Goal: Information Seeking & Learning: Learn about a topic

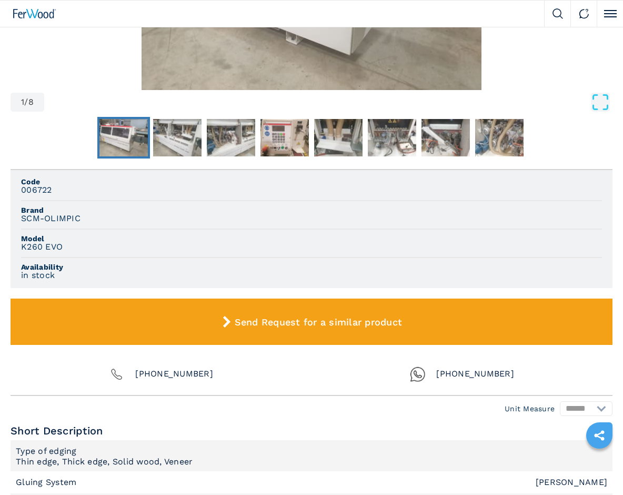
scroll to position [579, 0]
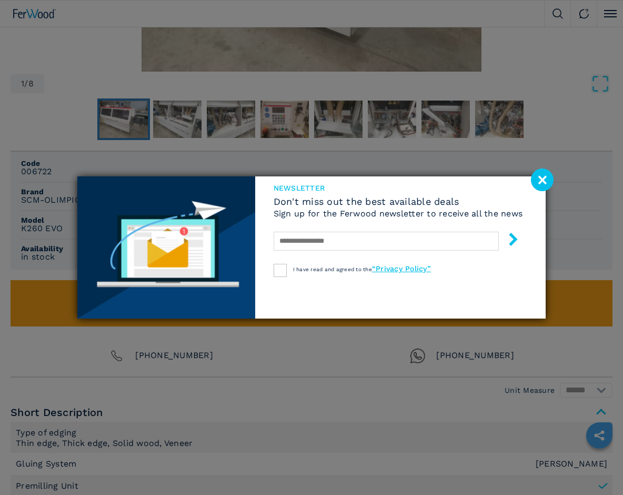
click at [541, 173] on image at bounding box center [542, 179] width 23 height 23
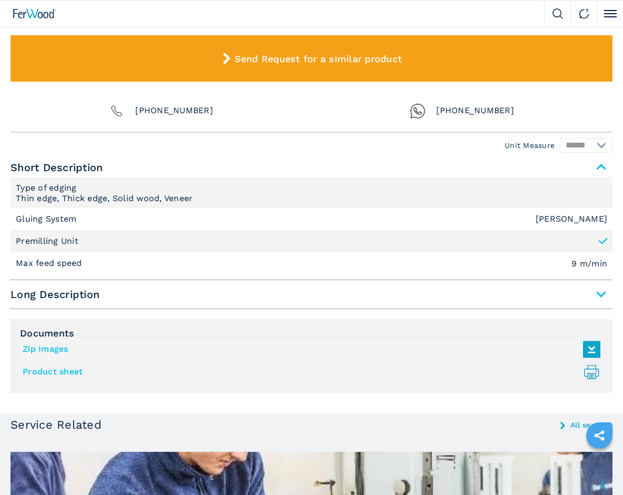
scroll to position [895, 0]
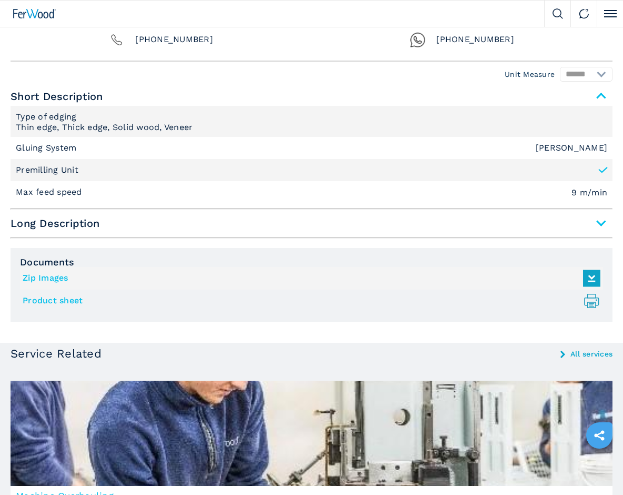
click at [598, 233] on span "Long Description" at bounding box center [312, 223] width 602 height 19
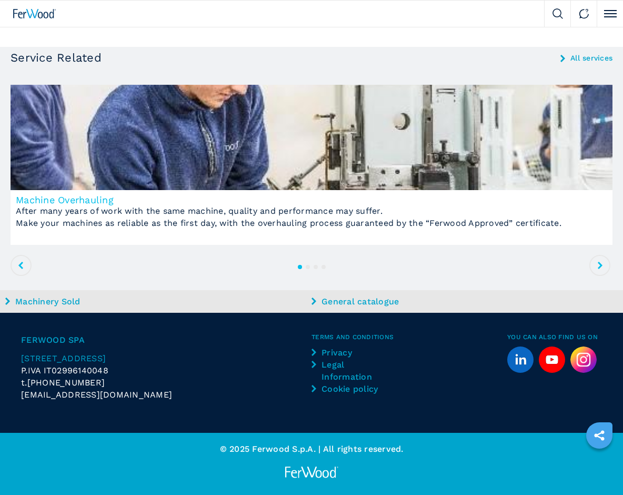
scroll to position [1842, 0]
click at [598, 269] on icon at bounding box center [600, 265] width 5 height 7
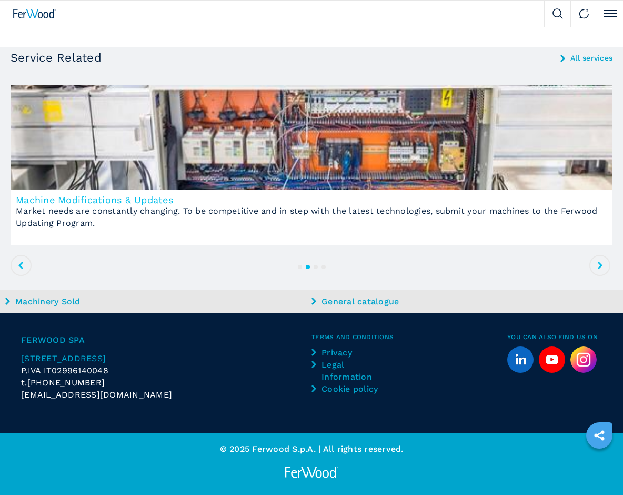
click at [598, 269] on icon at bounding box center [600, 265] width 5 height 7
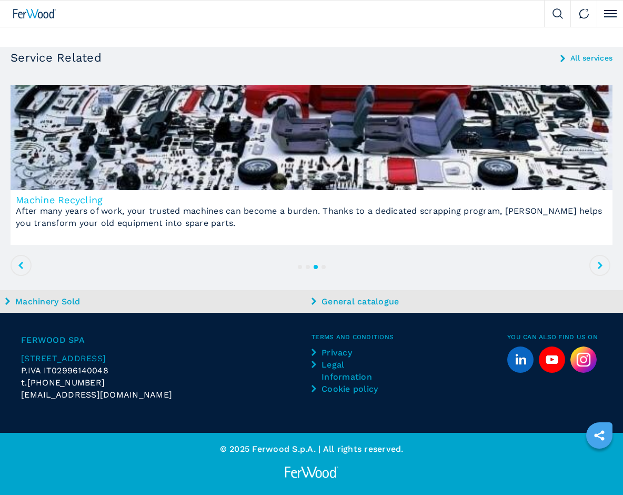
click at [598, 269] on icon at bounding box center [600, 265] width 5 height 7
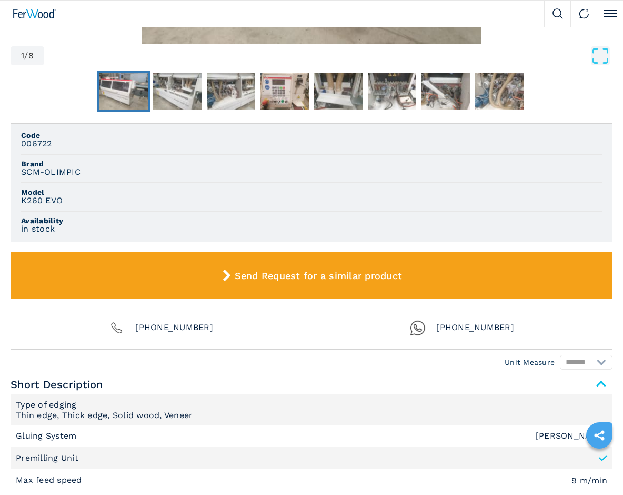
scroll to position [474, 0]
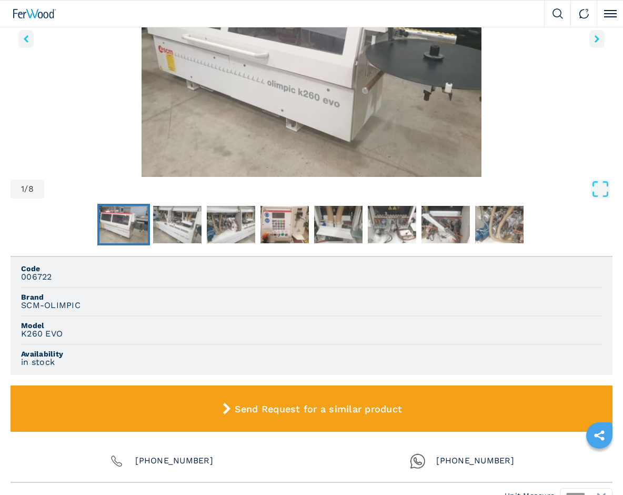
click at [116, 244] on img "Go to Slide 1" at bounding box center [123, 225] width 48 height 38
click at [246, 177] on img "Go to Slide 1" at bounding box center [312, 49] width 602 height 255
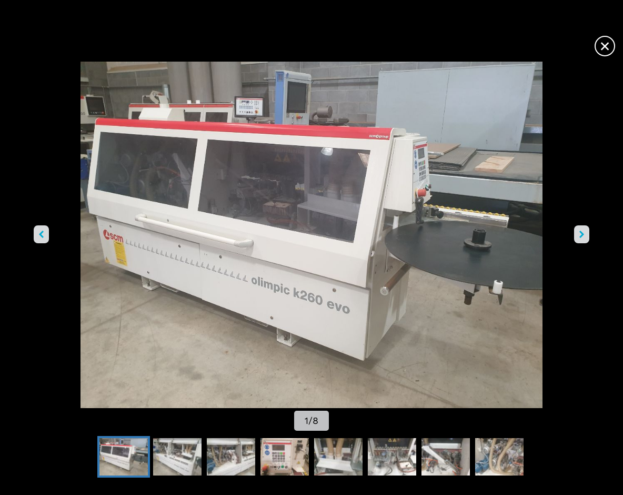
click at [585, 234] on button "right-button" at bounding box center [581, 234] width 15 height 18
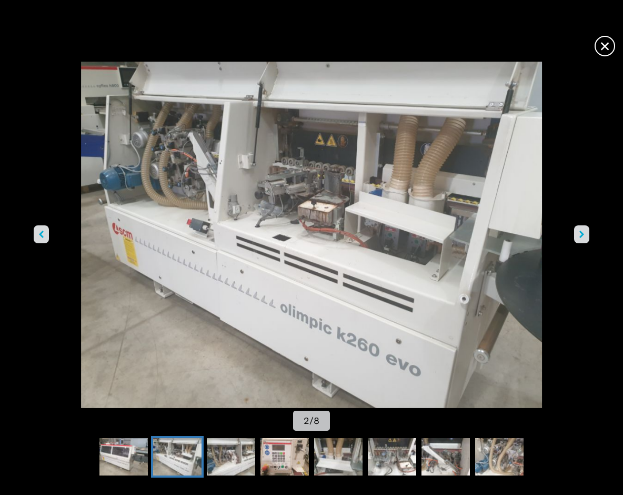
click at [584, 234] on button "right-button" at bounding box center [581, 234] width 15 height 18
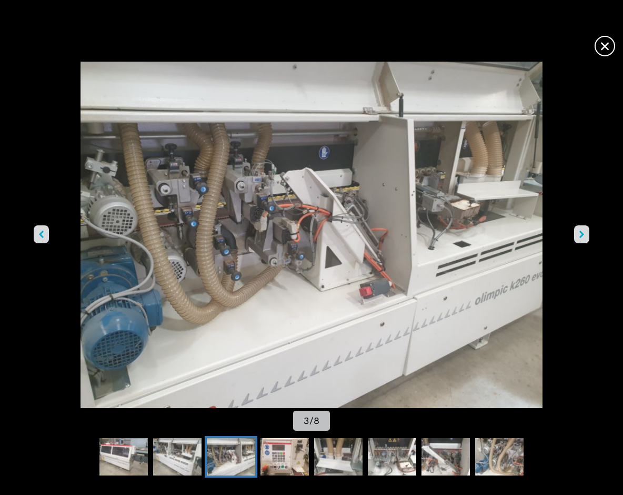
click at [574, 228] on button "right-button" at bounding box center [581, 234] width 15 height 18
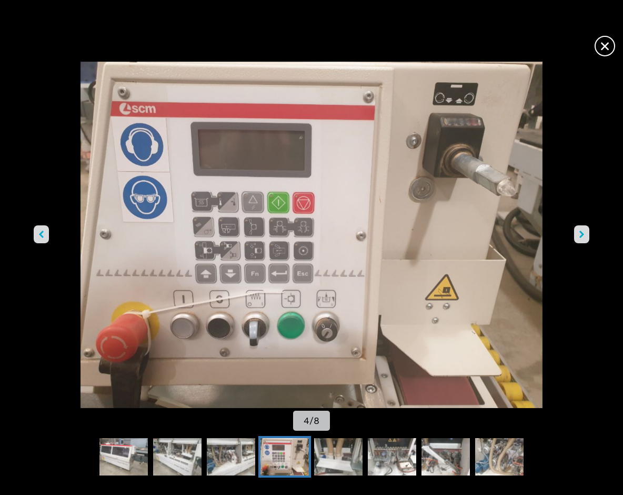
click at [580, 232] on icon "right-button" at bounding box center [582, 234] width 5 height 7
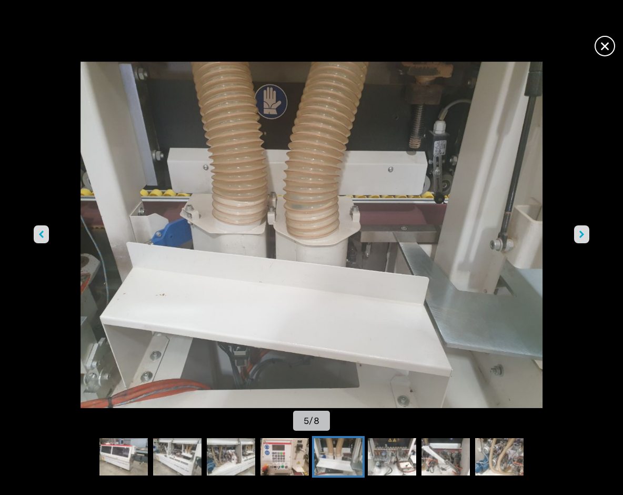
click at [580, 232] on icon "right-button" at bounding box center [582, 234] width 5 height 7
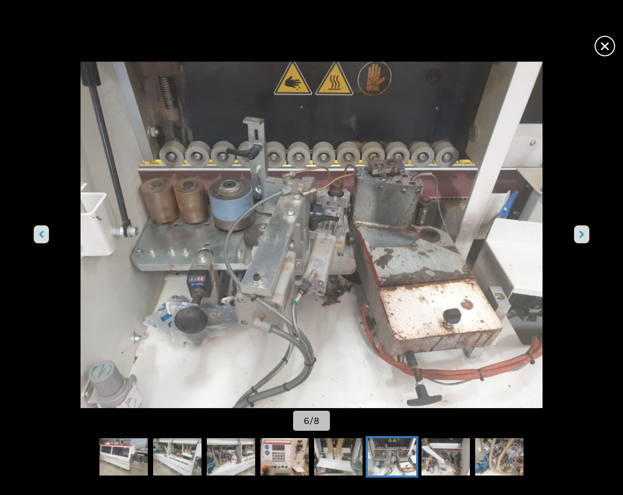
click at [580, 232] on icon "right-button" at bounding box center [582, 234] width 5 height 7
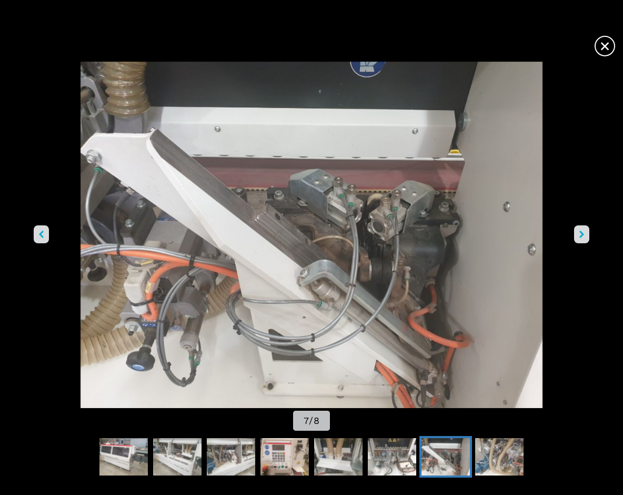
click at [579, 232] on button "right-button" at bounding box center [581, 234] width 15 height 18
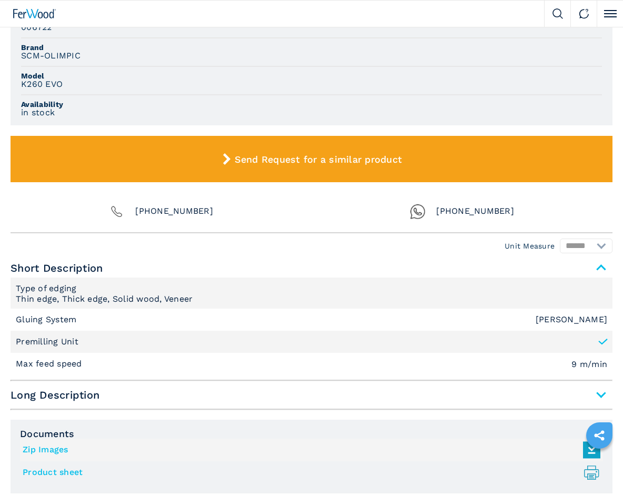
scroll to position [895, 0]
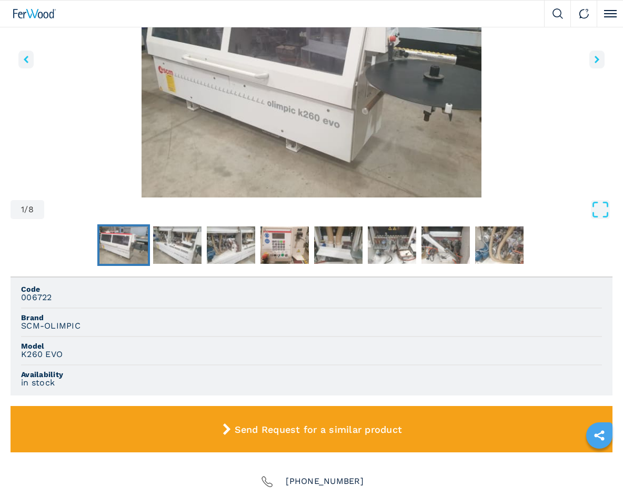
scroll to position [474, 0]
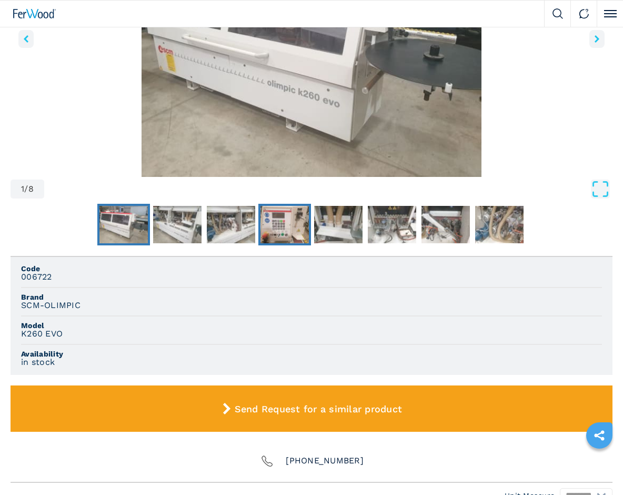
click at [301, 236] on img "Go to Slide 4" at bounding box center [285, 225] width 48 height 38
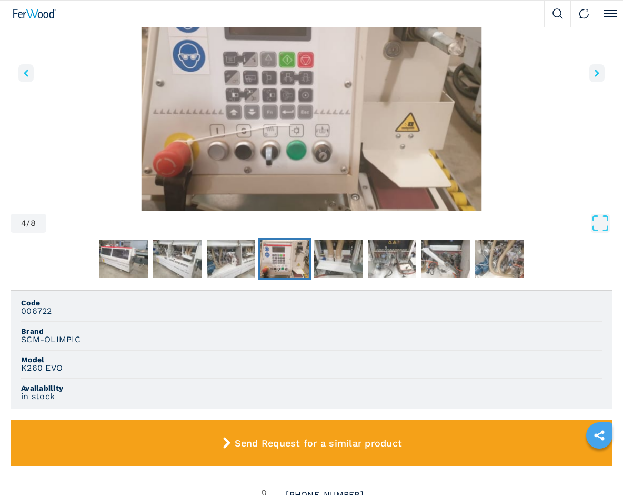
scroll to position [421, 0]
